Goal: Information Seeking & Learning: Understand process/instructions

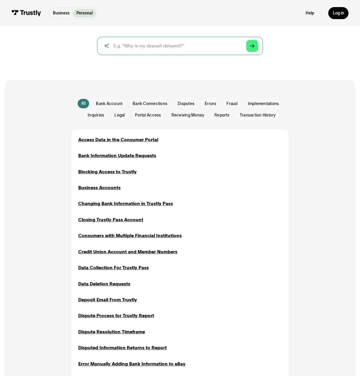
scroll to position [327, 0]
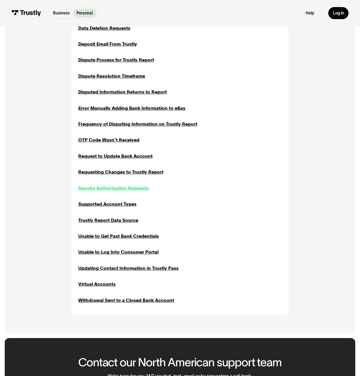
click at [118, 187] on div "Revoke Authorization Requests" at bounding box center [113, 188] width 71 height 7
